Goal: Navigation & Orientation: Understand site structure

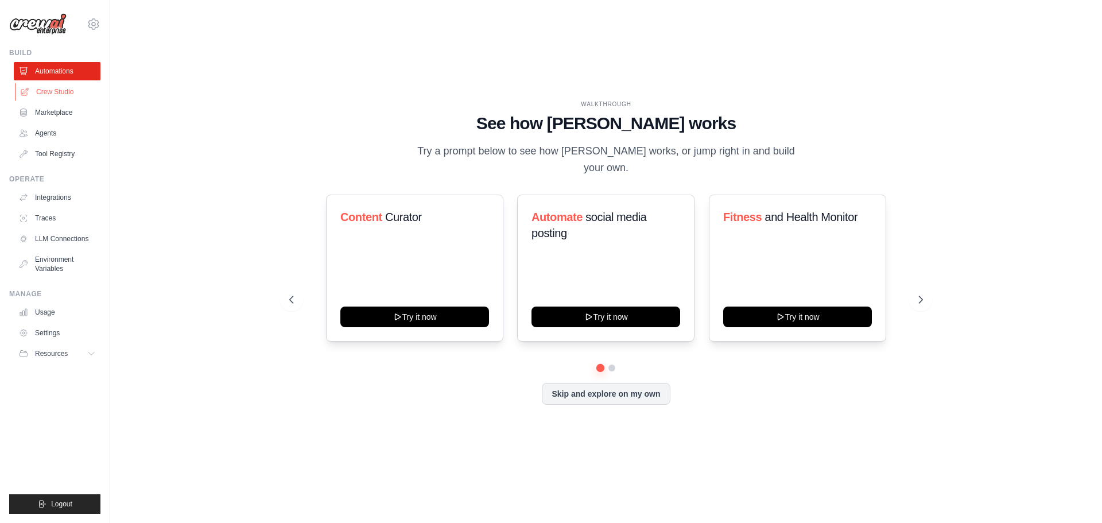
click at [65, 95] on link "Crew Studio" at bounding box center [58, 92] width 87 height 18
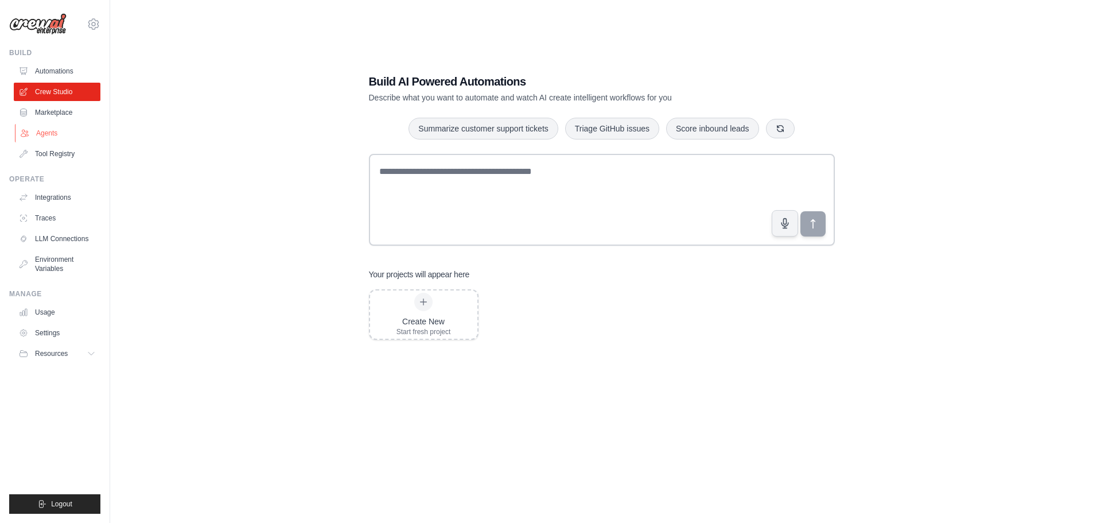
click at [45, 134] on link "Agents" at bounding box center [58, 133] width 87 height 18
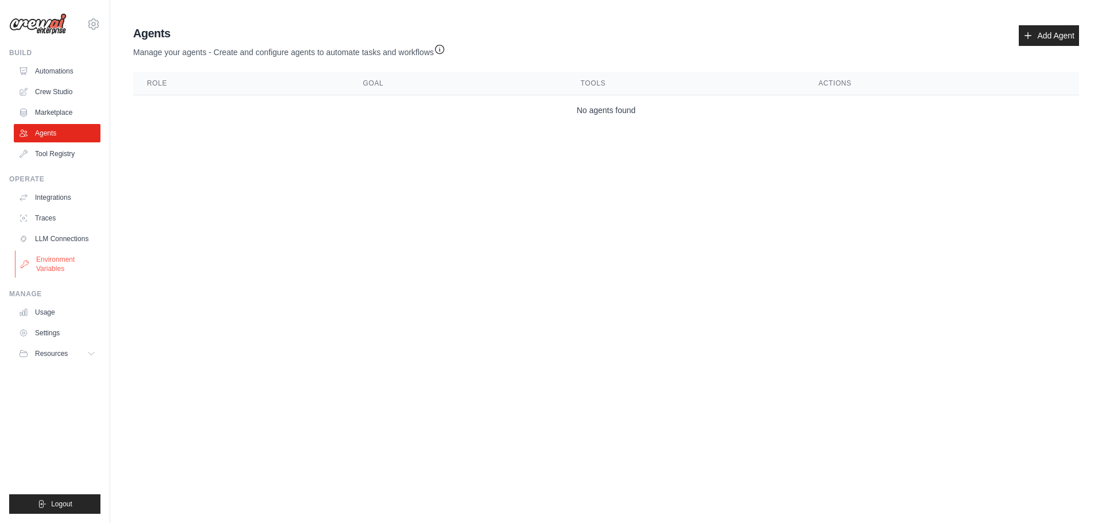
click at [63, 263] on link "Environment Variables" at bounding box center [58, 264] width 87 height 28
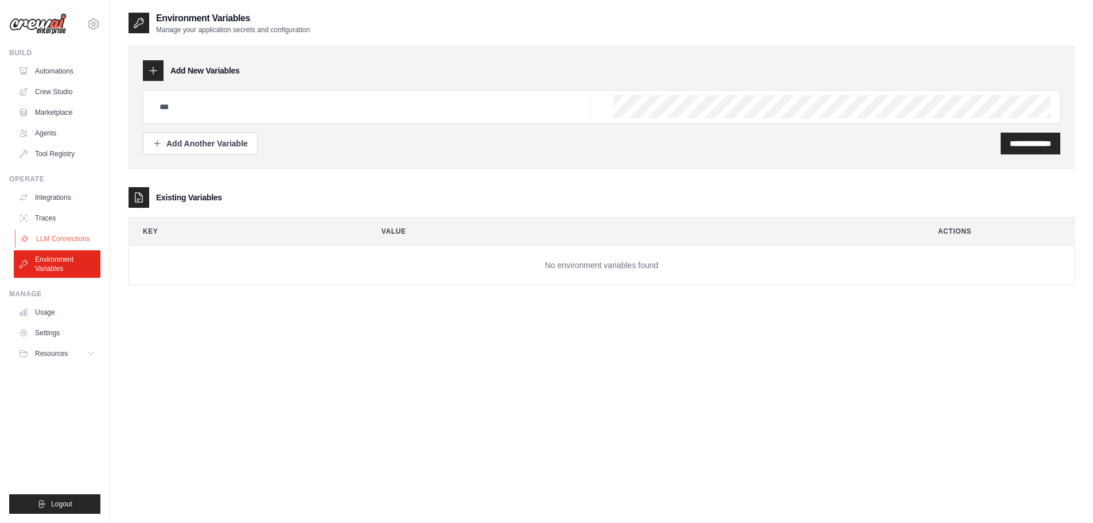
click at [67, 234] on link "LLM Connections" at bounding box center [58, 238] width 87 height 18
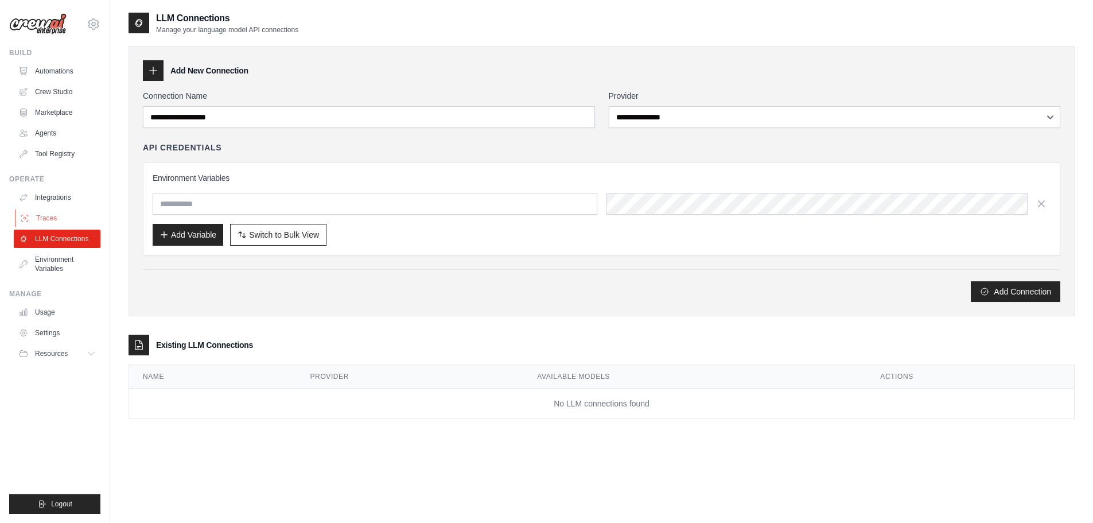
click at [66, 213] on link "Traces" at bounding box center [58, 218] width 87 height 18
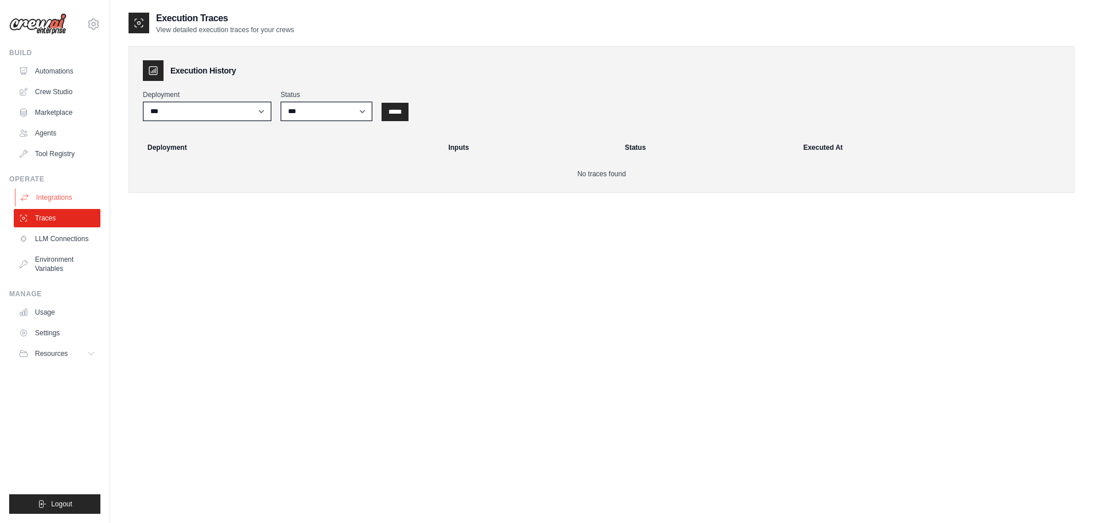
click at [65, 194] on link "Integrations" at bounding box center [58, 197] width 87 height 18
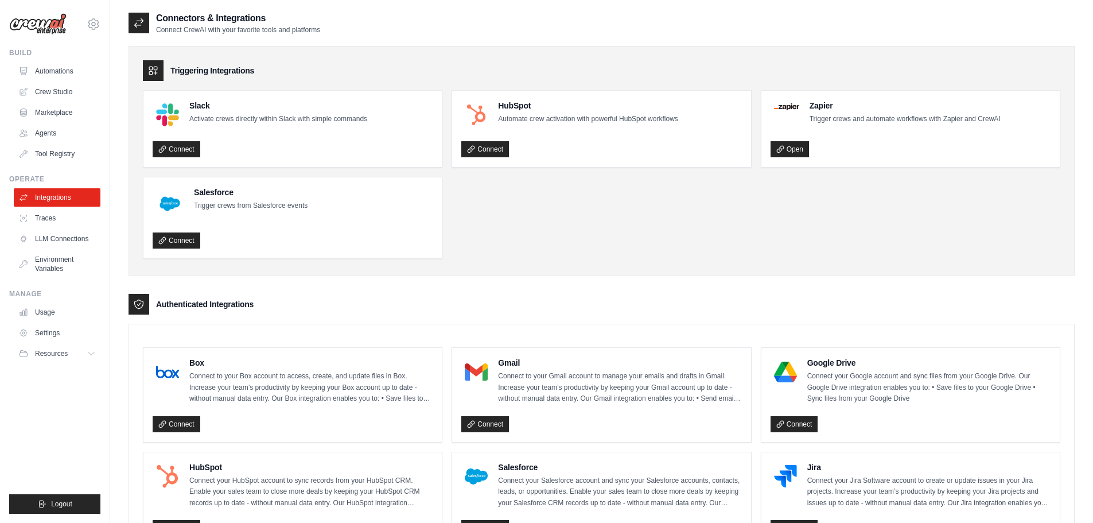
click at [69, 192] on link "Integrations" at bounding box center [57, 197] width 87 height 18
